Goal: Task Accomplishment & Management: Manage account settings

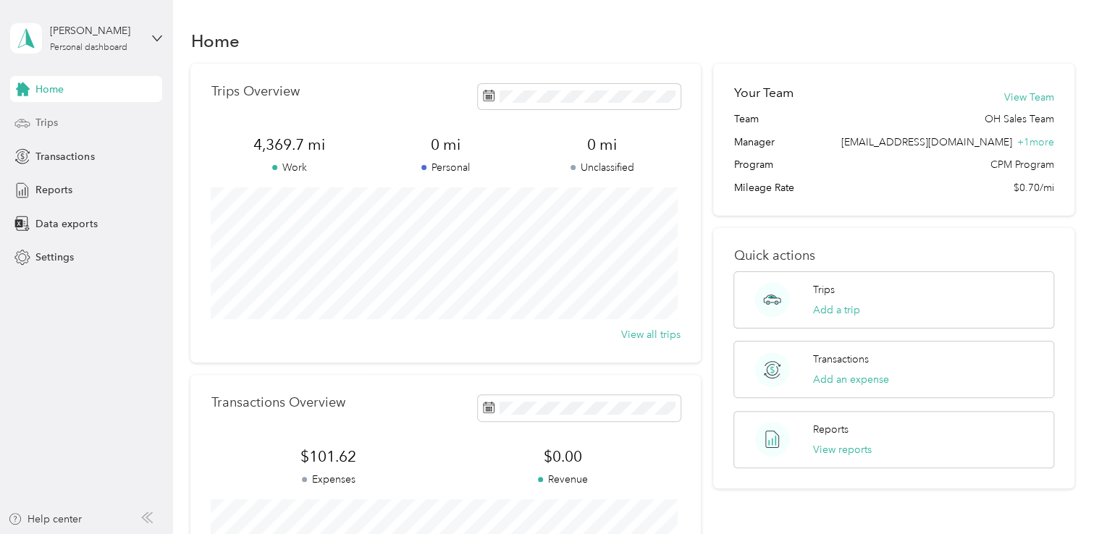
click at [53, 126] on span "Trips" at bounding box center [46, 122] width 22 height 15
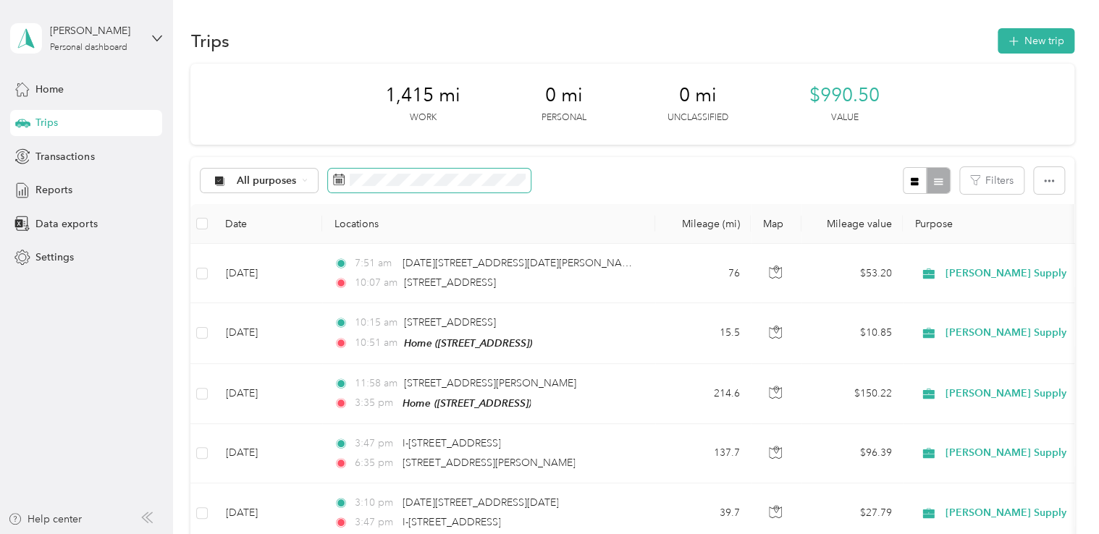
click at [342, 185] on icon at bounding box center [339, 179] width 11 height 10
click at [340, 177] on icon at bounding box center [339, 180] width 12 height 12
click at [344, 176] on span at bounding box center [429, 181] width 203 height 25
click at [55, 82] on span "Home" at bounding box center [49, 89] width 28 height 15
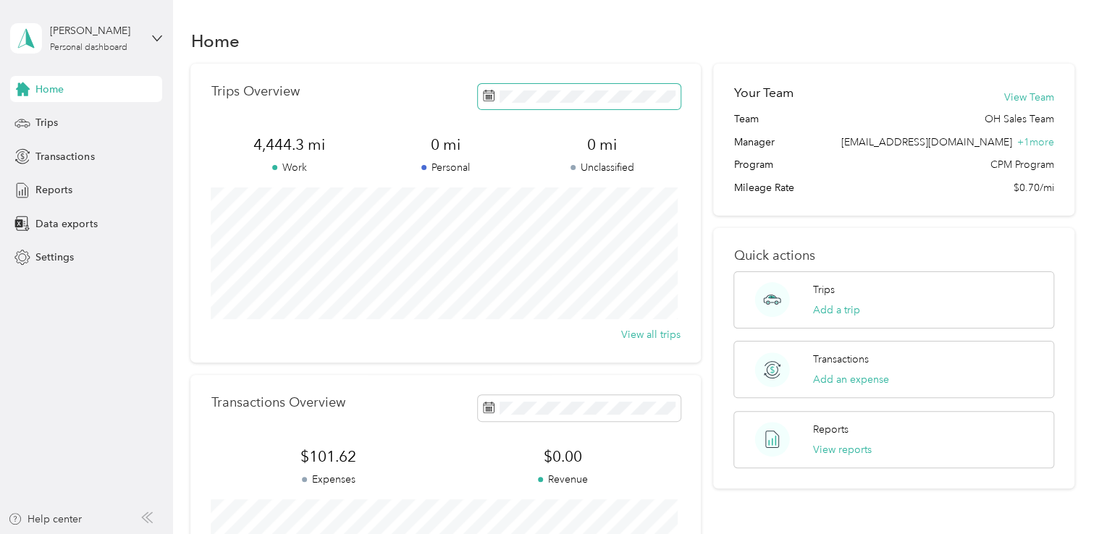
click at [494, 94] on span at bounding box center [579, 96] width 203 height 25
click at [493, 404] on span at bounding box center [579, 407] width 203 height 25
click at [489, 407] on icon at bounding box center [489, 408] width 12 height 12
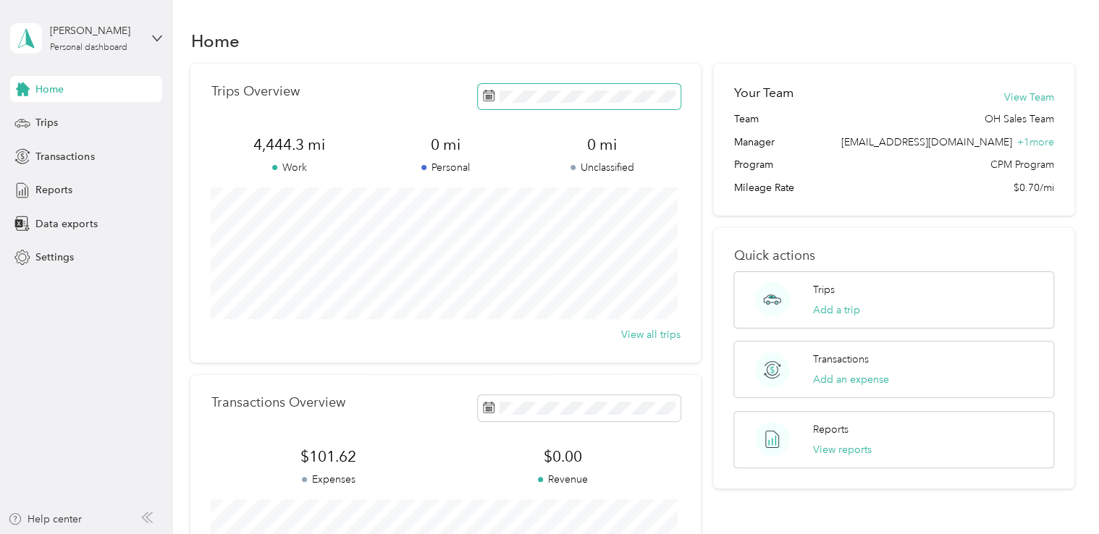
click at [492, 98] on span at bounding box center [579, 96] width 203 height 25
click at [489, 99] on rect at bounding box center [489, 98] width 1 height 1
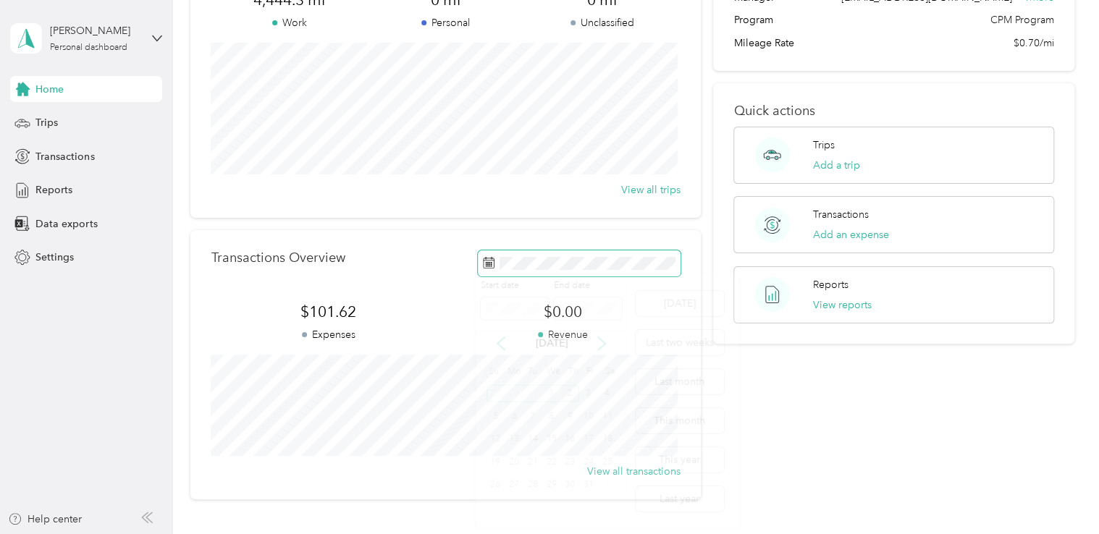
click at [496, 266] on span at bounding box center [579, 262] width 203 height 25
click at [47, 157] on span "Transactions" at bounding box center [64, 156] width 59 height 15
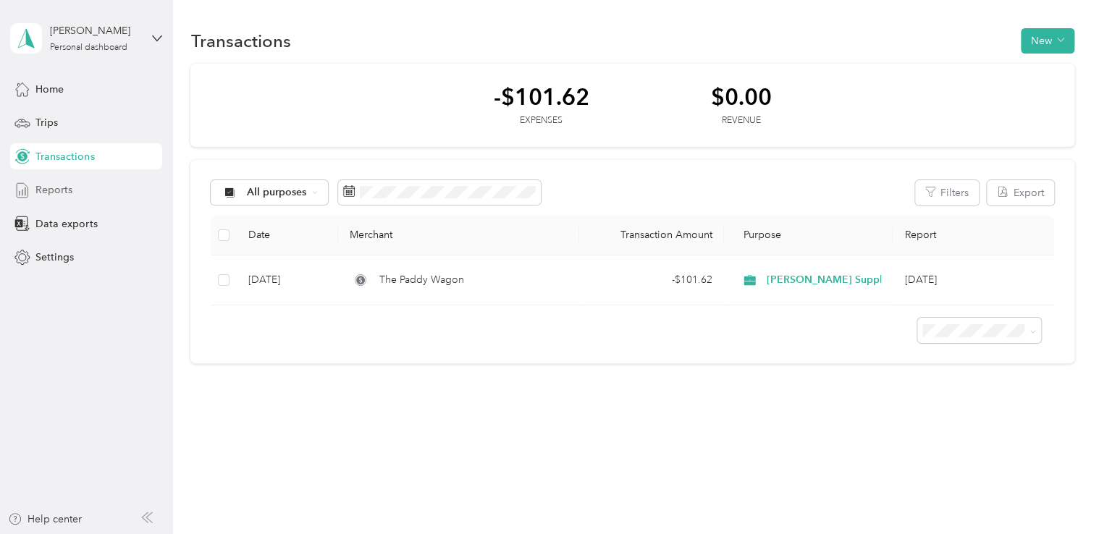
click at [23, 188] on icon at bounding box center [22, 190] width 16 height 16
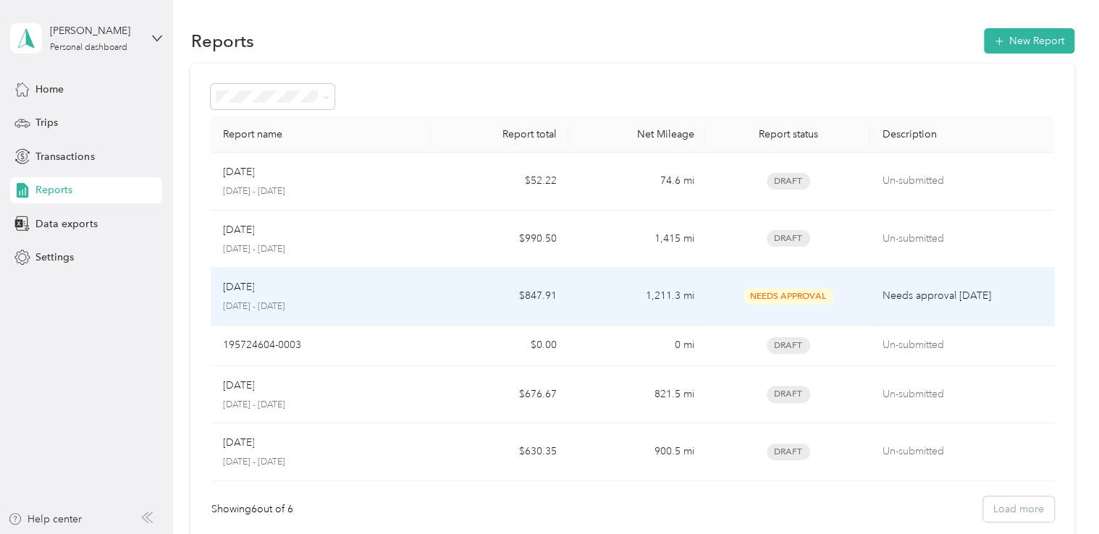
click at [790, 293] on span "Needs Approval" at bounding box center [788, 296] width 91 height 17
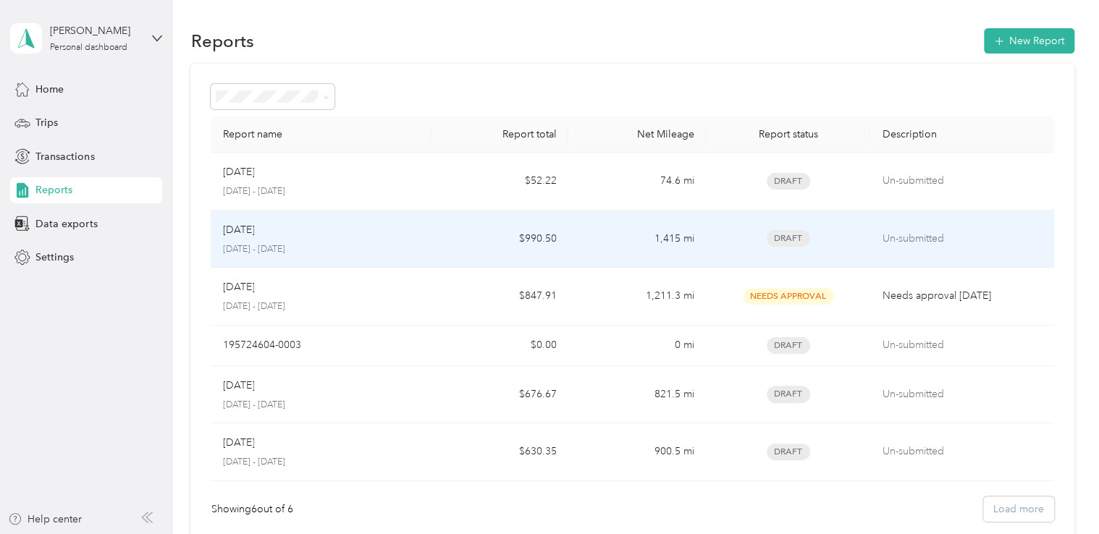
click at [620, 248] on td "1,415 mi" at bounding box center [637, 240] width 138 height 58
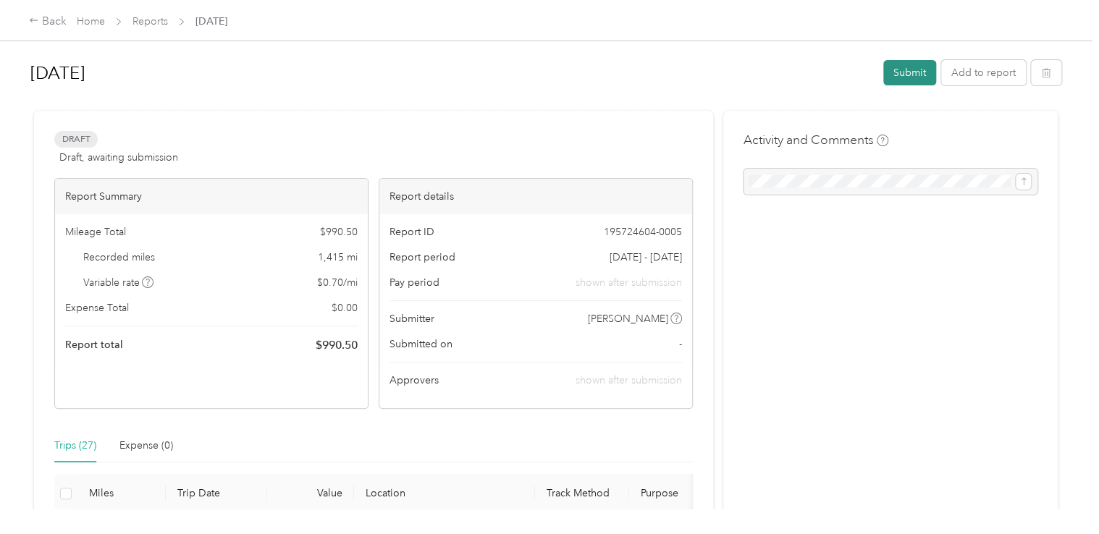
click at [908, 72] on button "Submit" at bounding box center [909, 72] width 53 height 25
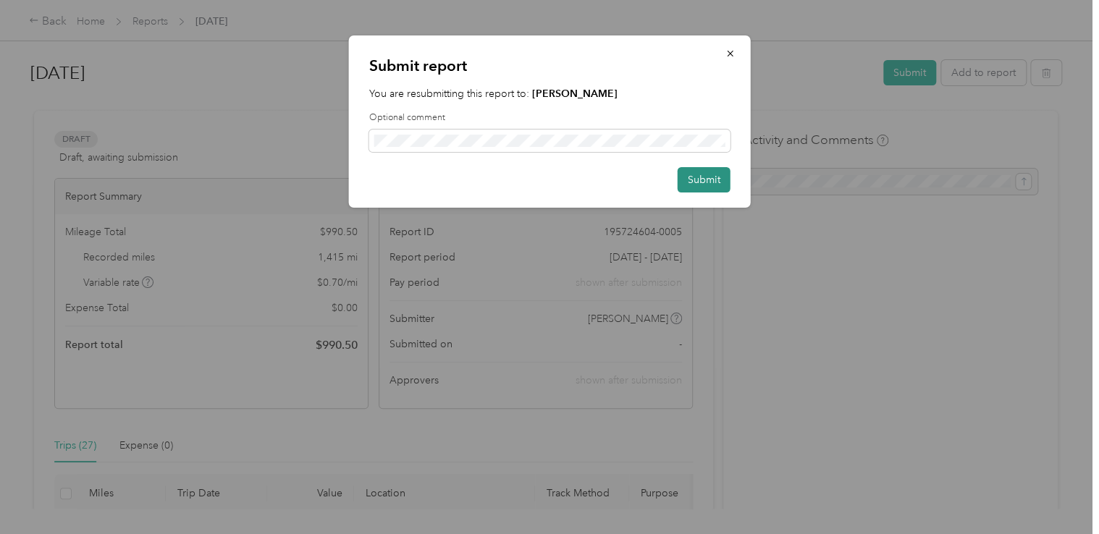
click at [696, 183] on button "Submit" at bounding box center [703, 179] width 53 height 25
